Goal: Task Accomplishment & Management: Complete application form

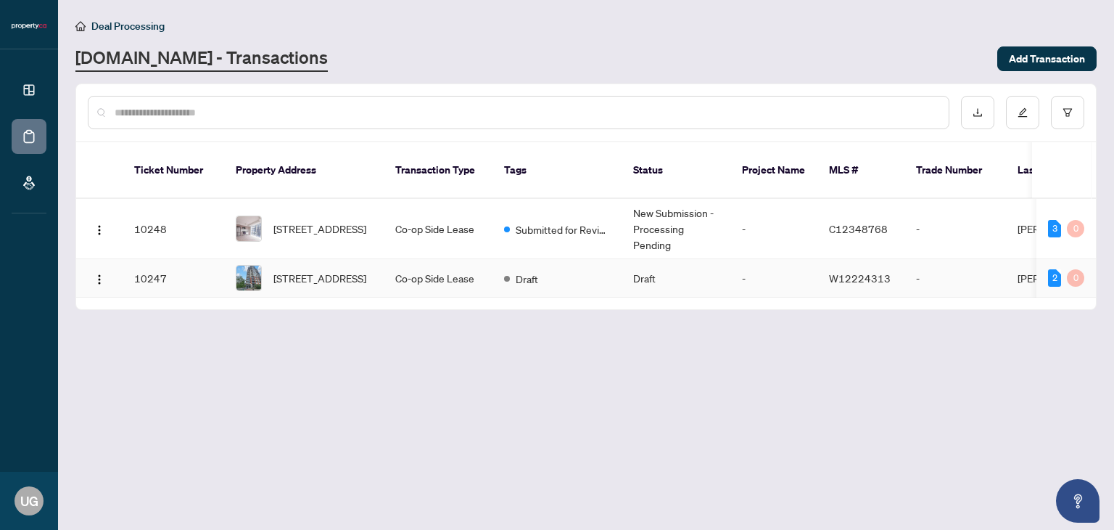
click at [613, 271] on td "Draft" at bounding box center [557, 278] width 129 height 38
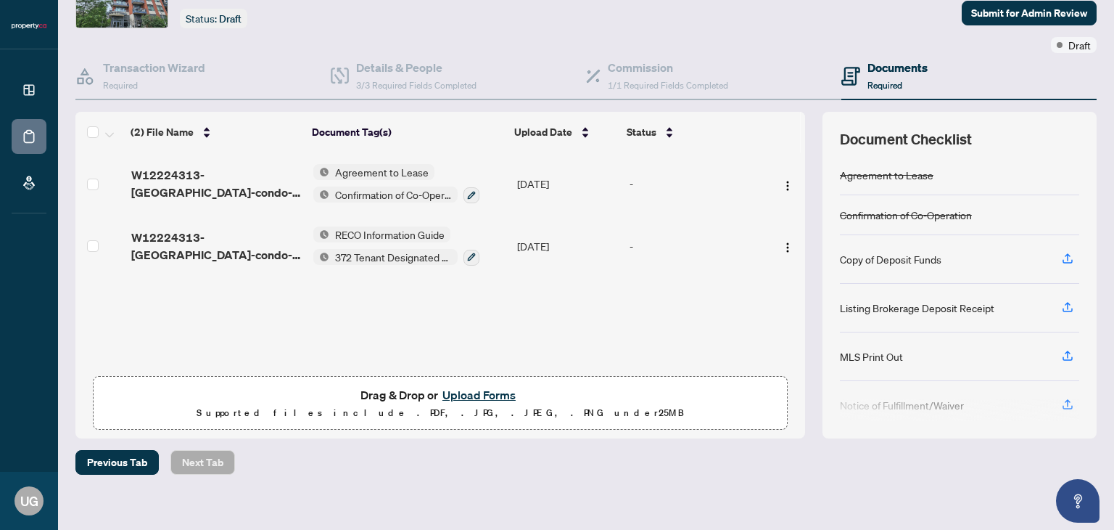
scroll to position [98, 0]
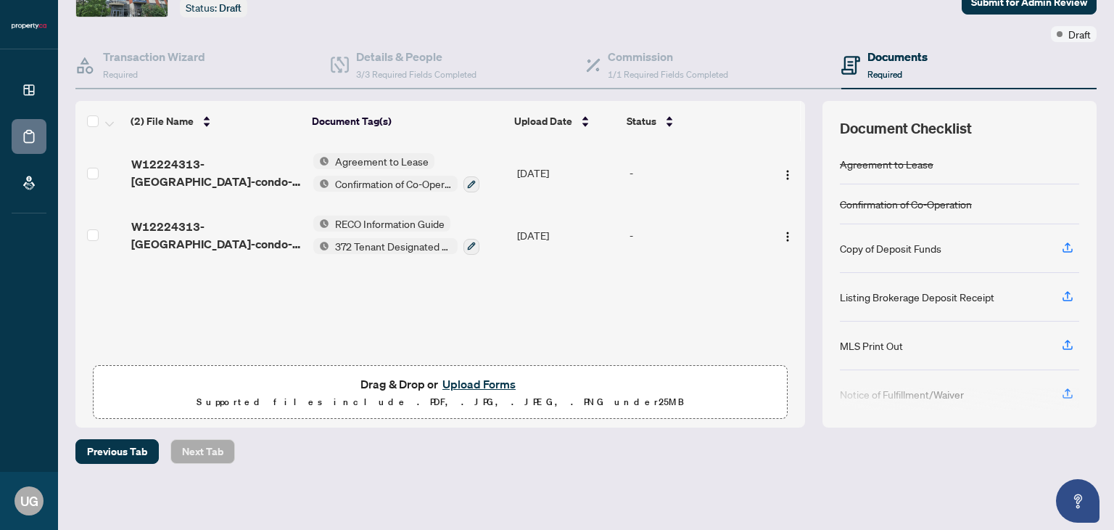
click at [464, 382] on button "Upload Forms" at bounding box center [479, 383] width 82 height 19
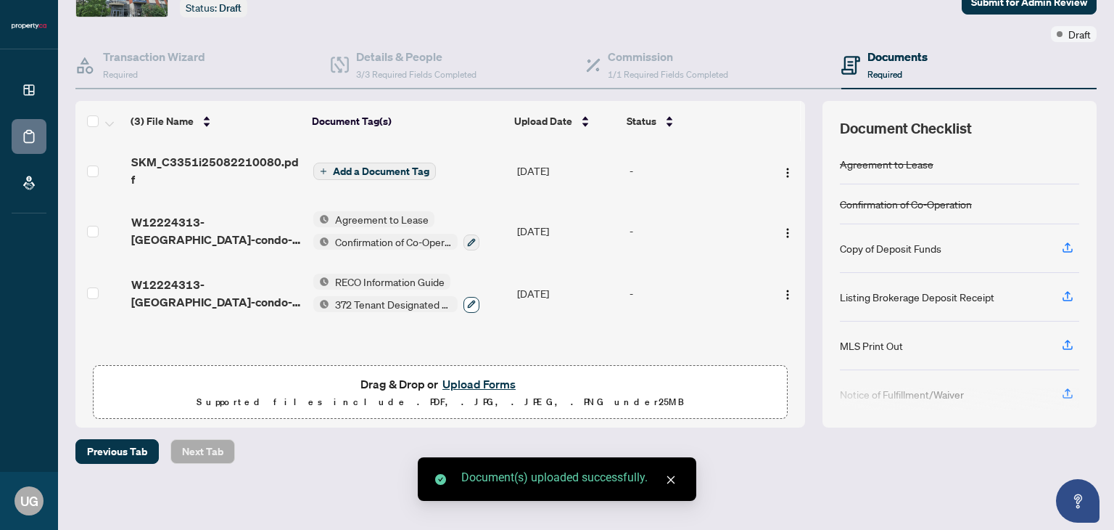
click at [469, 300] on icon "button" at bounding box center [471, 304] width 9 height 9
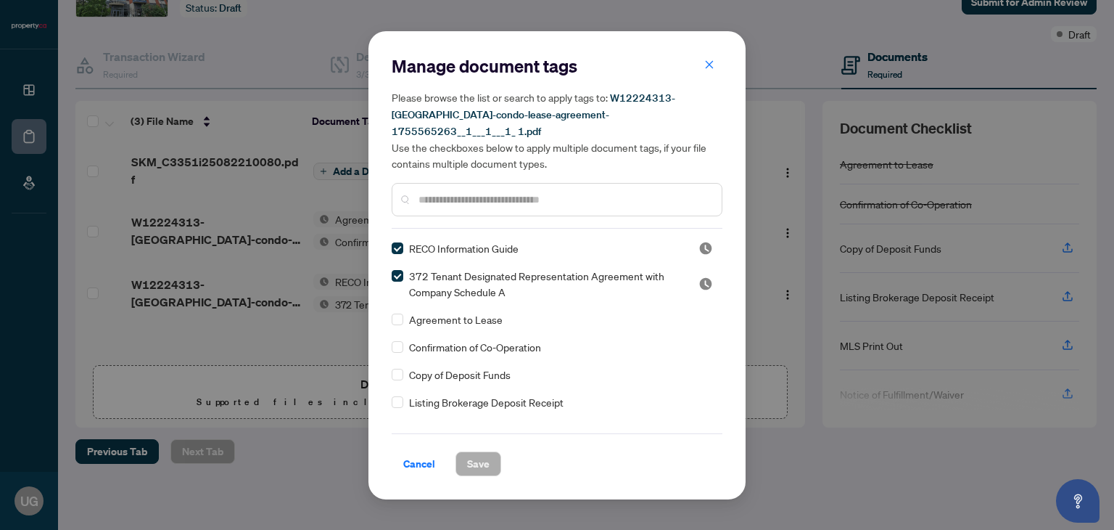
click at [318, 321] on div "Manage document tags Please browse the list or search to apply tags to: W122243…" at bounding box center [557, 265] width 1114 height 530
click at [350, 168] on div "Manage document tags Please browse the list or search to apply tags to: W122243…" at bounding box center [557, 265] width 1114 height 530
click at [427, 455] on span "Cancel" at bounding box center [419, 463] width 32 height 23
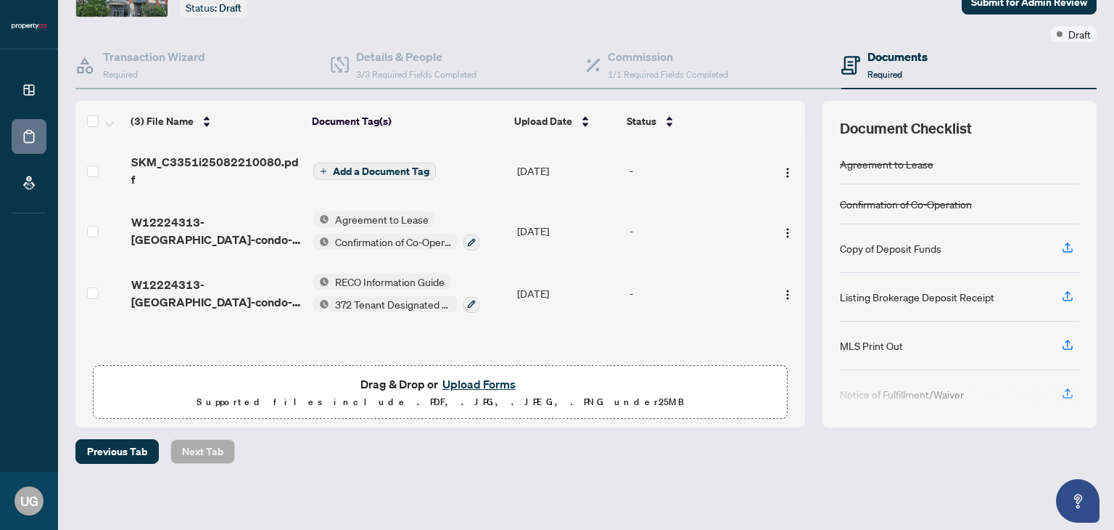
click at [351, 166] on span "Add a Document Tag" at bounding box center [381, 171] width 97 height 10
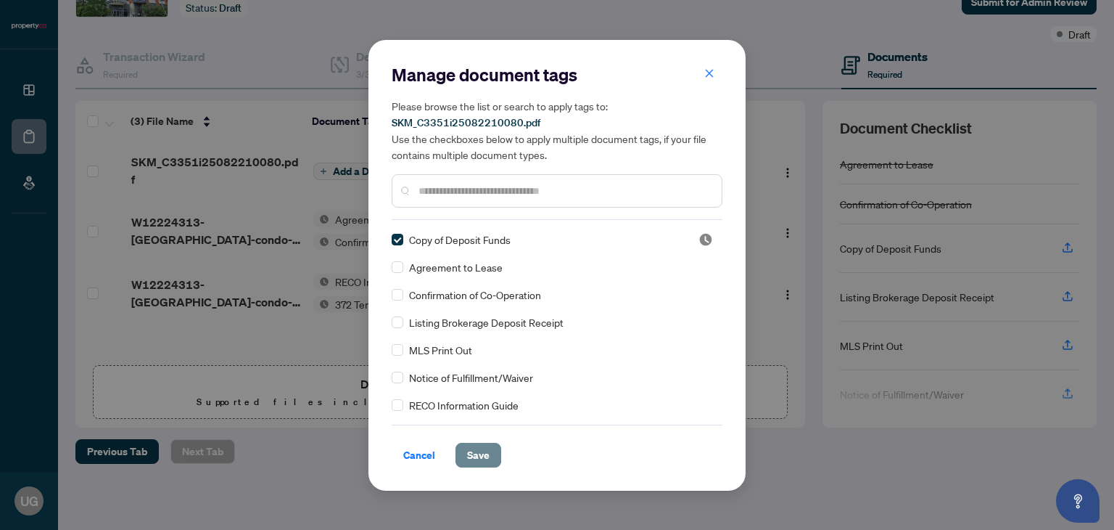
click at [472, 456] on span "Save" at bounding box center [478, 454] width 22 height 23
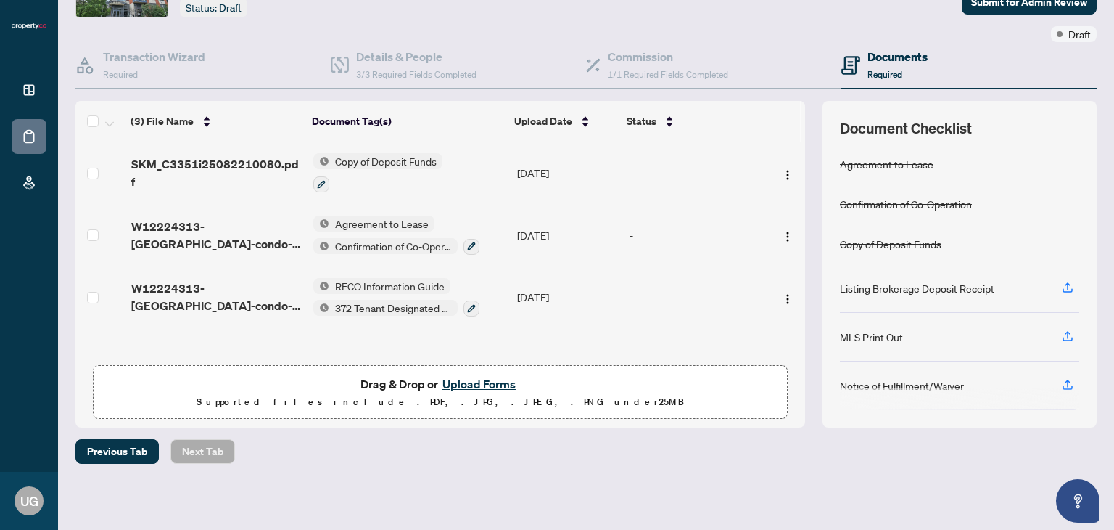
scroll to position [0, 0]
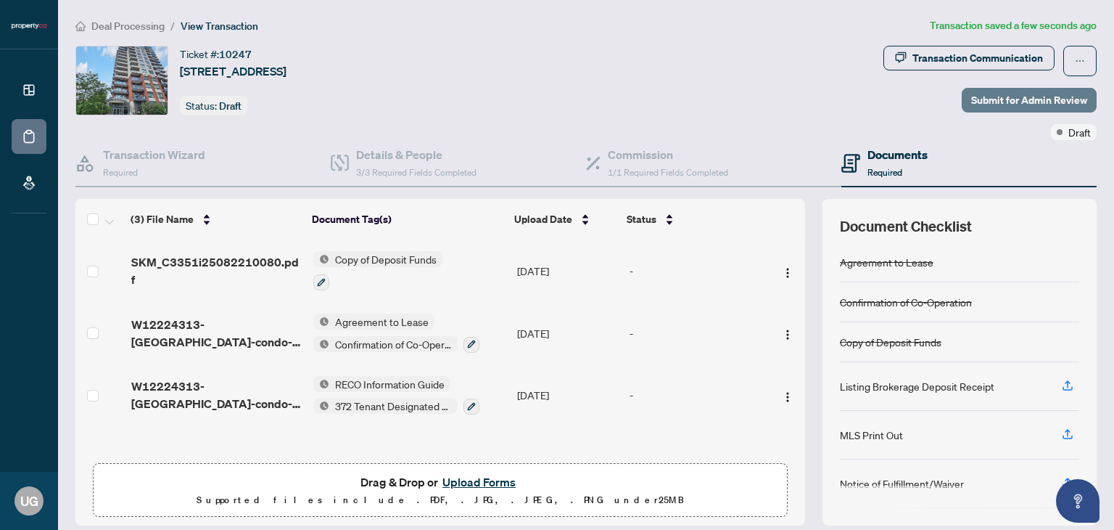
click at [985, 97] on span "Submit for Admin Review" at bounding box center [1030, 100] width 116 height 23
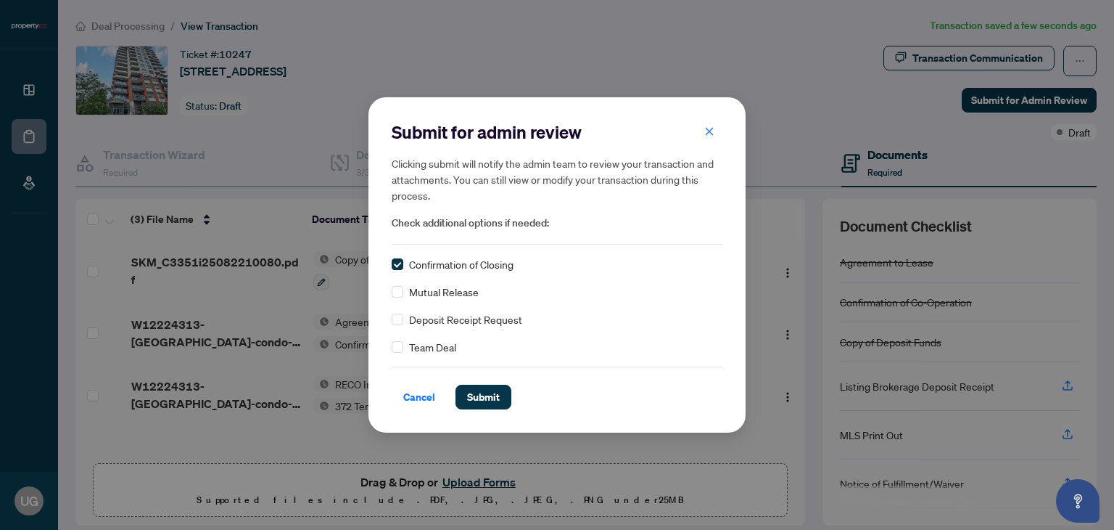
click at [406, 266] on div "Confirmation of Closing" at bounding box center [557, 264] width 331 height 16
click at [482, 401] on span "Submit" at bounding box center [483, 396] width 33 height 23
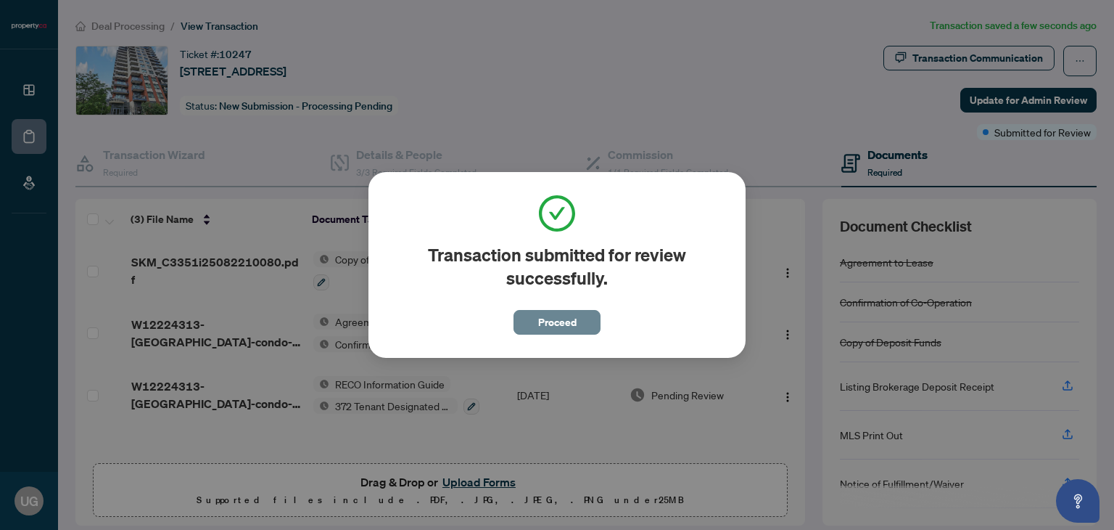
click at [564, 324] on span "Proceed" at bounding box center [557, 322] width 38 height 23
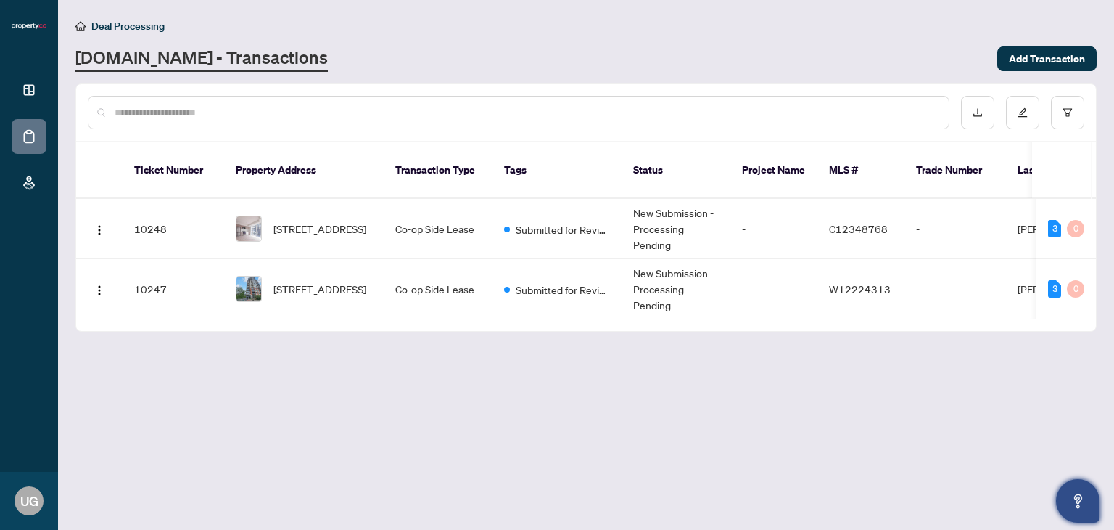
click at [1082, 514] on button "Open asap" at bounding box center [1078, 501] width 44 height 44
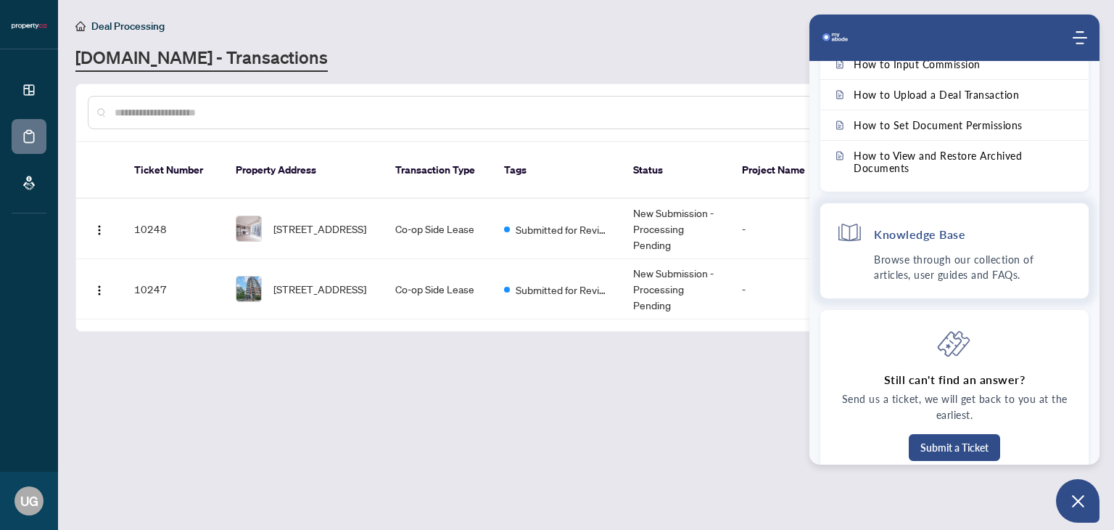
scroll to position [99, 0]
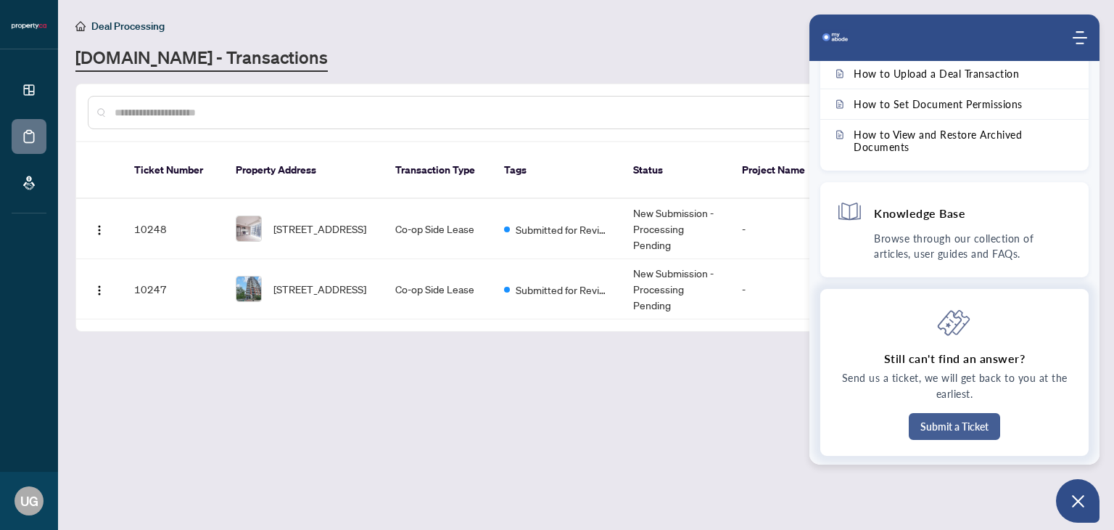
click at [949, 424] on button "Submit a Ticket" at bounding box center [954, 426] width 91 height 27
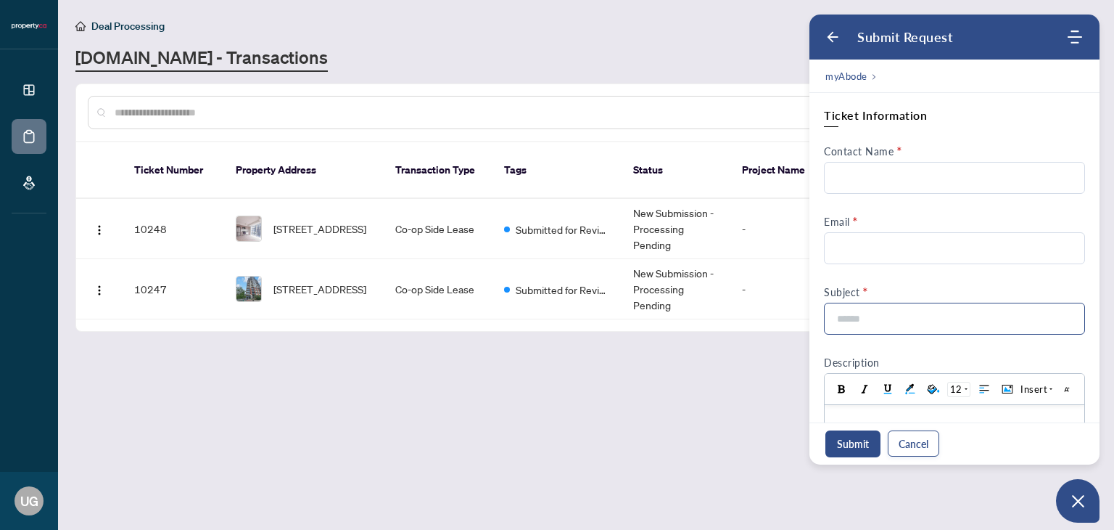
scroll to position [0, 0]
click at [897, 181] on input "Contact Name" at bounding box center [954, 178] width 261 height 32
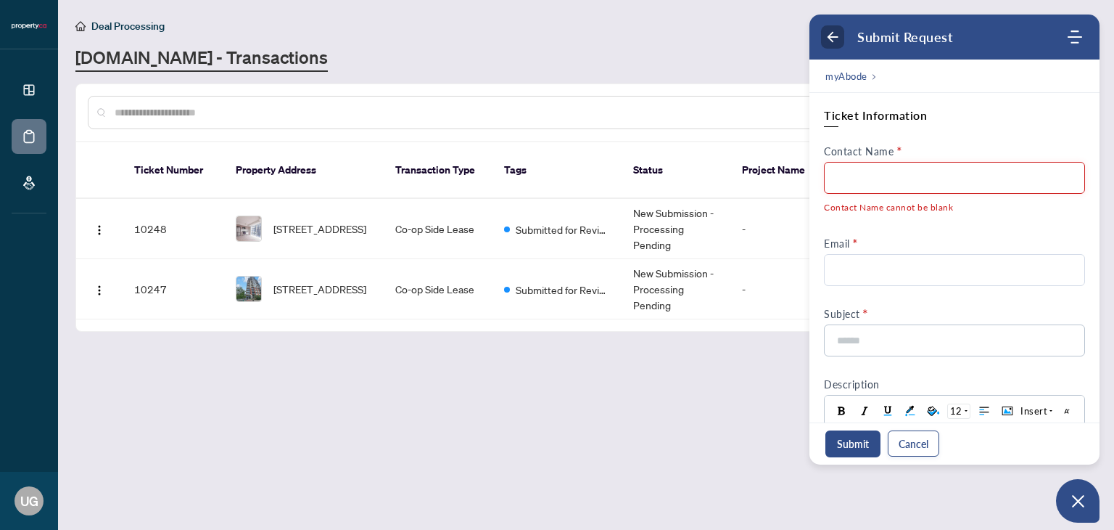
click at [833, 40] on icon "Back" at bounding box center [833, 37] width 15 height 15
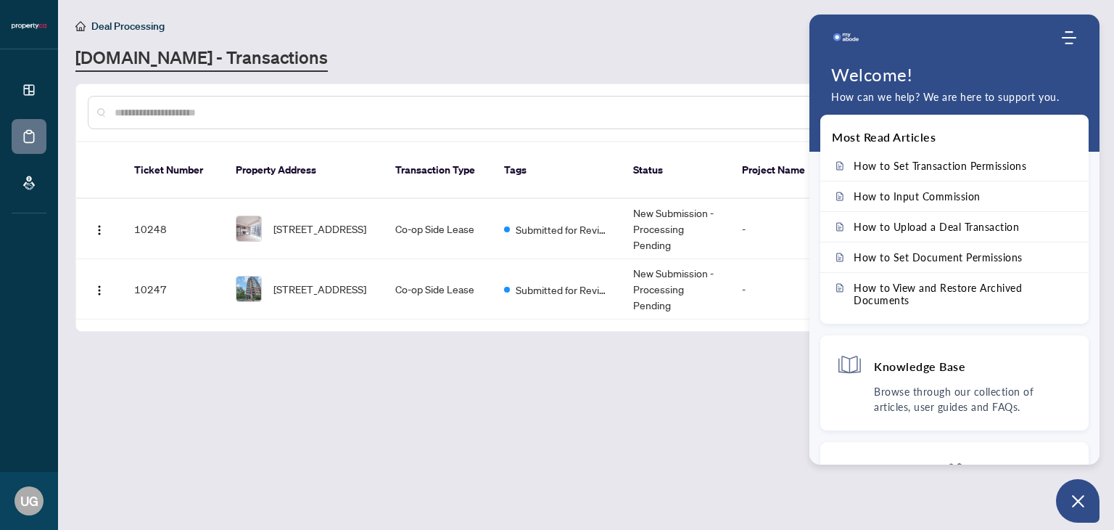
click at [676, 33] on div "Deal Processing" at bounding box center [586, 25] width 1022 height 17
click at [705, 334] on main "Deal Processing [DOMAIN_NAME] - Transactions Add Transaction Ticket Number Prop…" at bounding box center [586, 265] width 1056 height 530
click at [1083, 503] on icon "Open asap" at bounding box center [1079, 501] width 18 height 18
